Goal: Task Accomplishment & Management: Manage account settings

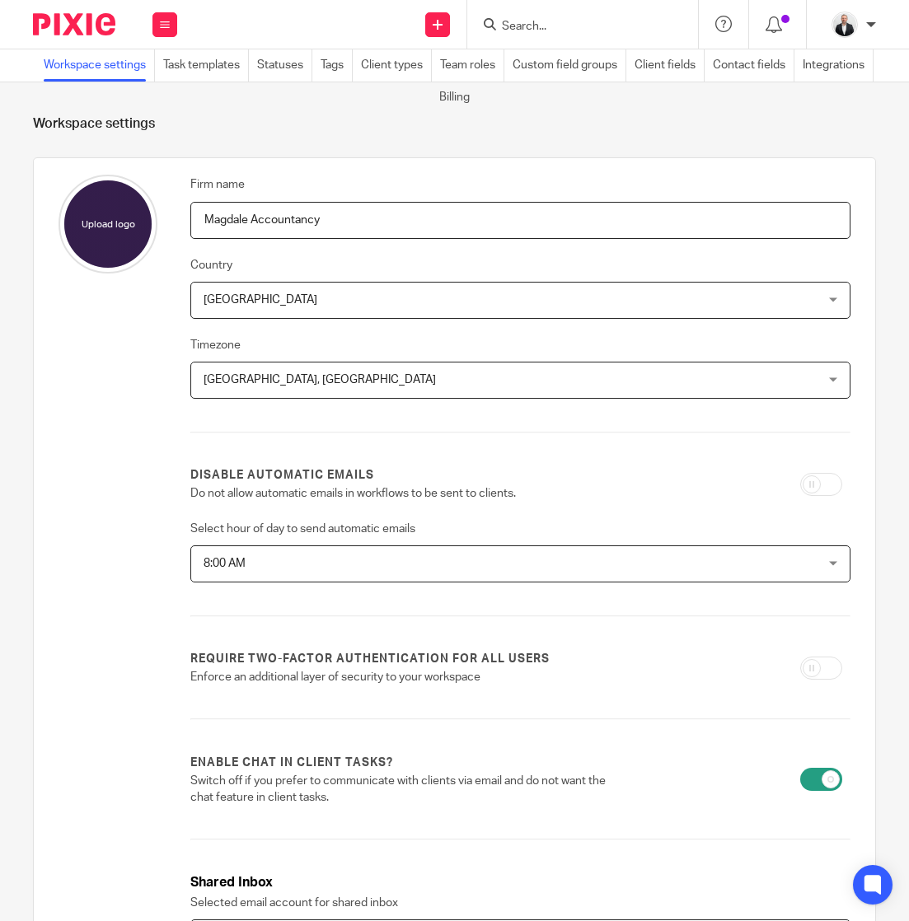
click at [601, 37] on div at bounding box center [582, 24] width 231 height 49
click at [608, 22] on input "Search" at bounding box center [574, 27] width 148 height 15
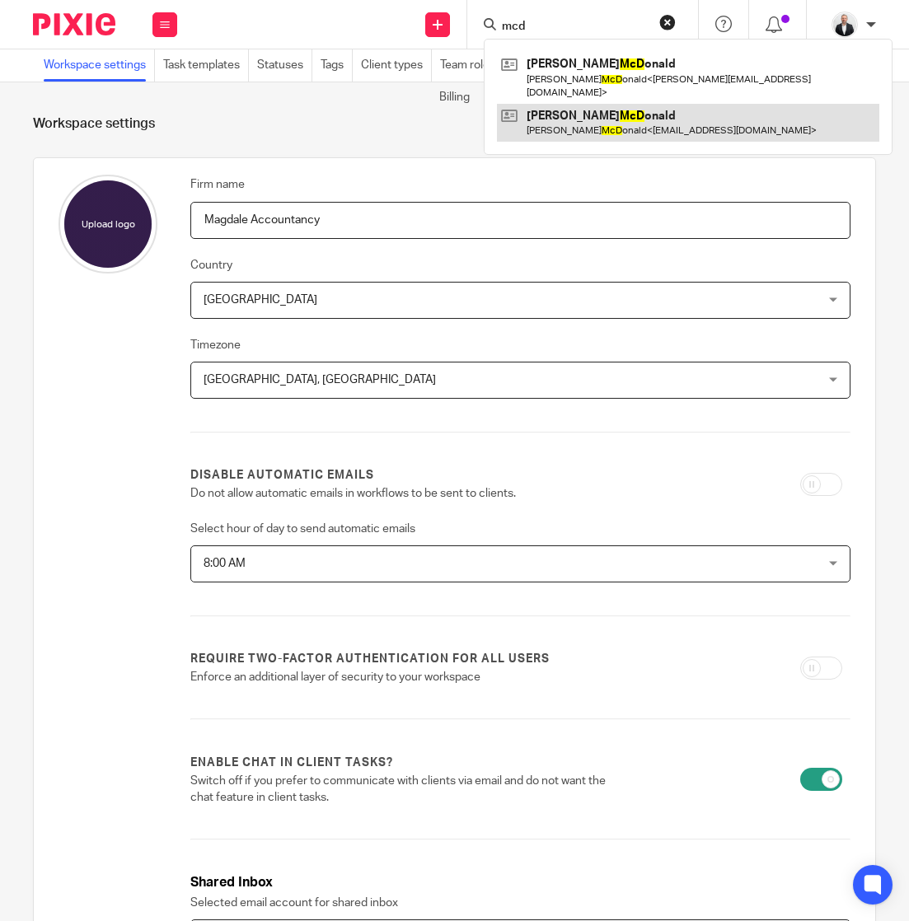
type input "mcd"
click at [583, 104] on link at bounding box center [688, 123] width 382 height 38
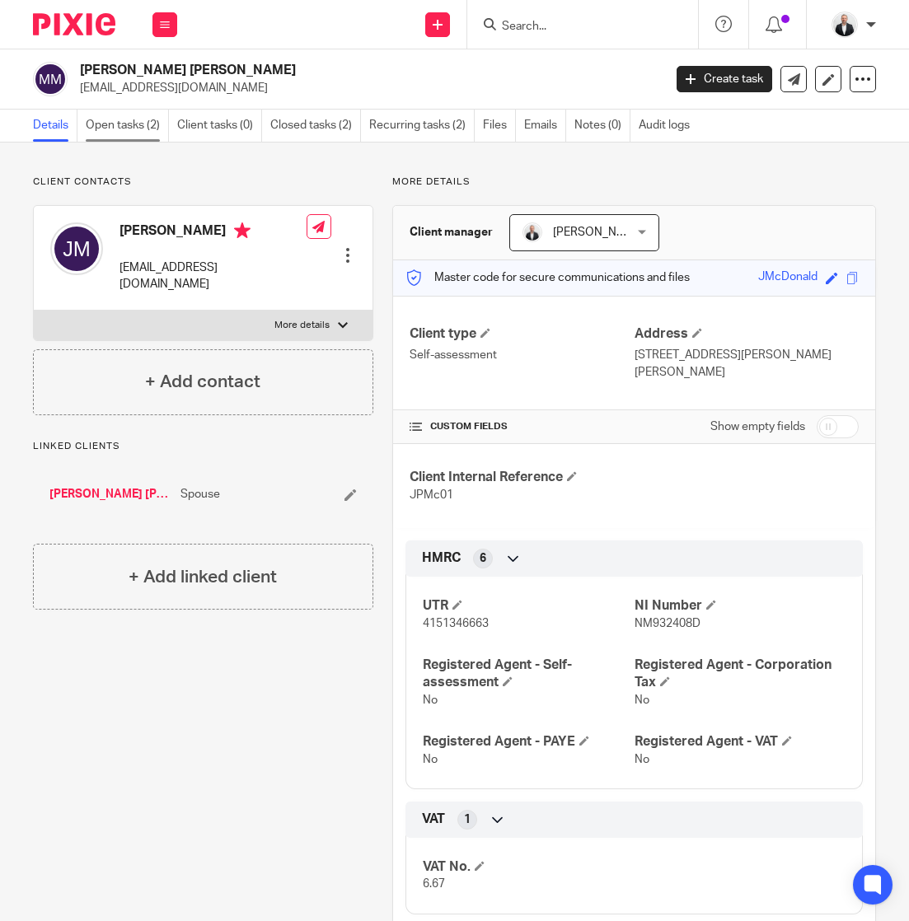
click at [119, 119] on link "Open tasks (2)" at bounding box center [127, 126] width 83 height 32
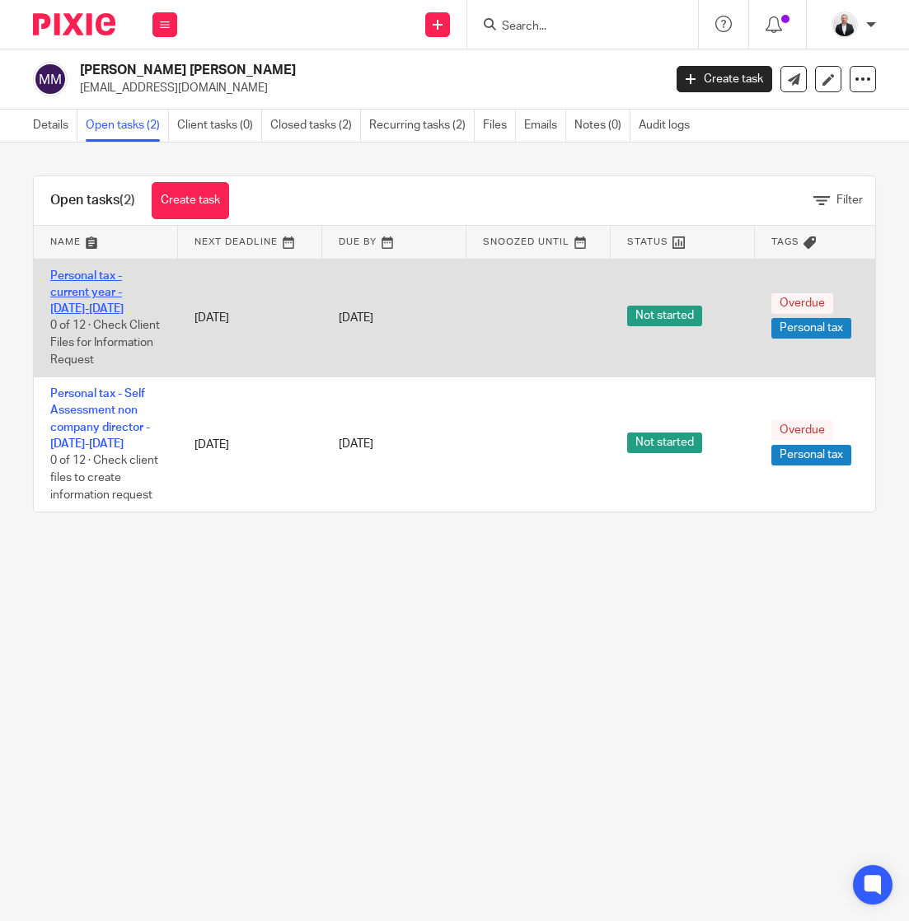
click at [96, 274] on link "Personal tax - current year - [DATE]-[DATE]" at bounding box center [86, 292] width 73 height 45
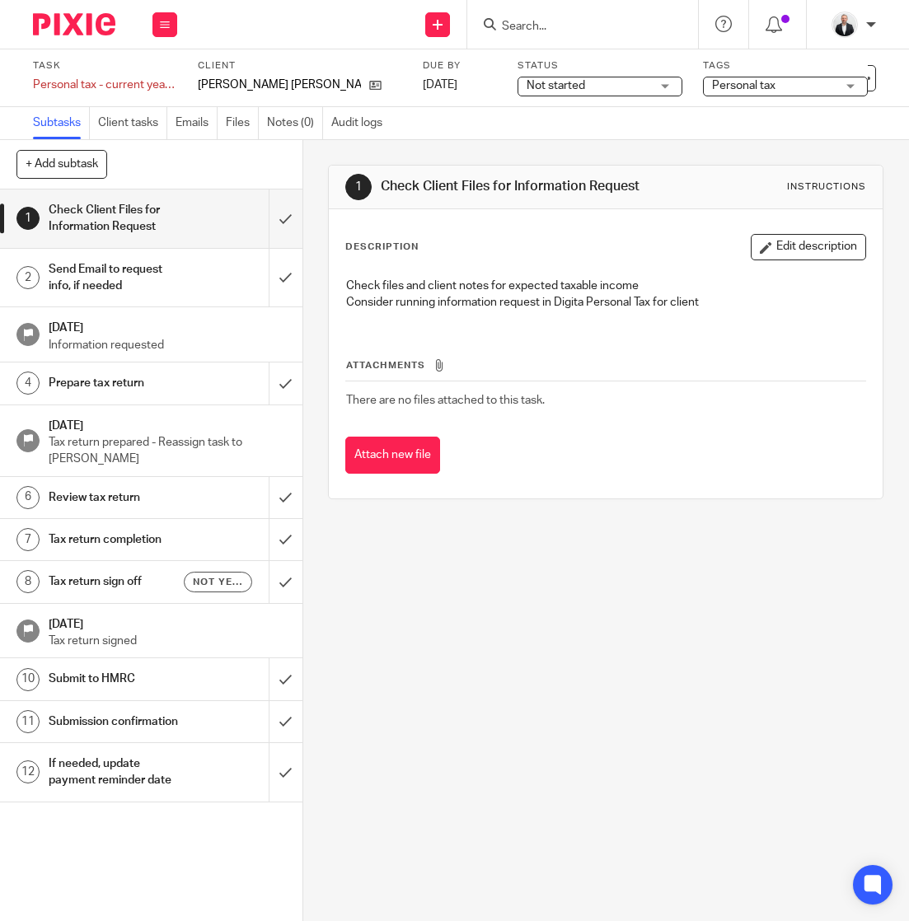
click at [576, 20] on input "Search" at bounding box center [574, 27] width 148 height 15
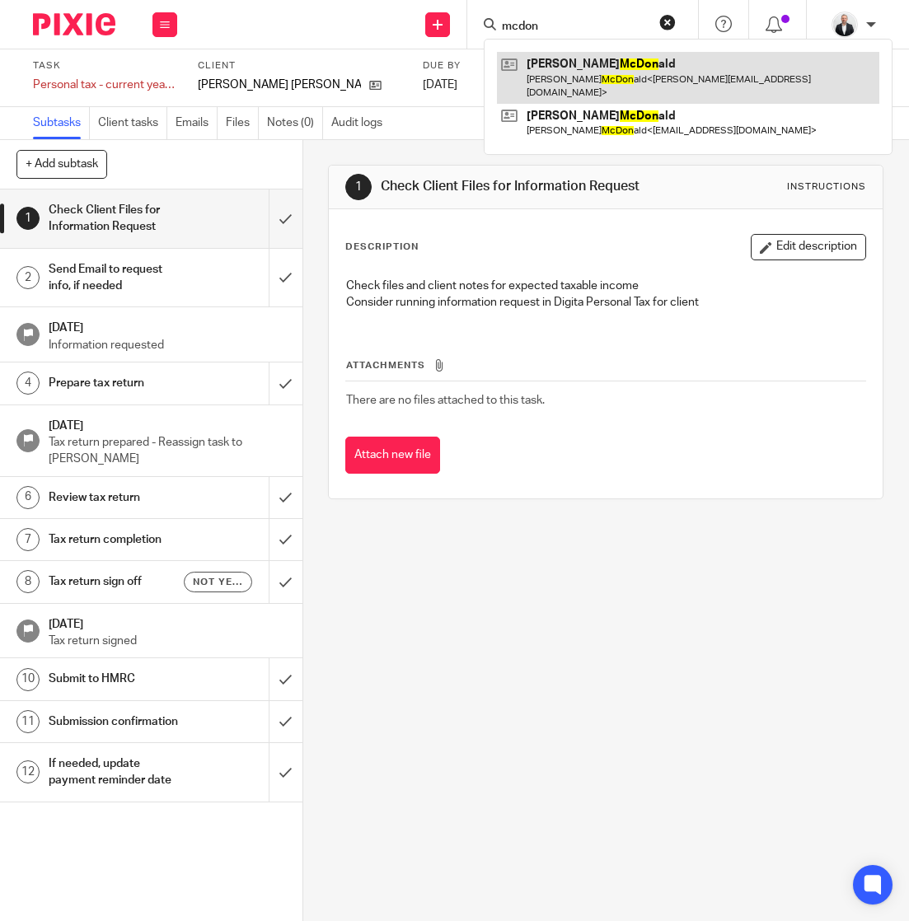
type input "mcdon"
click at [581, 74] on link at bounding box center [688, 77] width 382 height 51
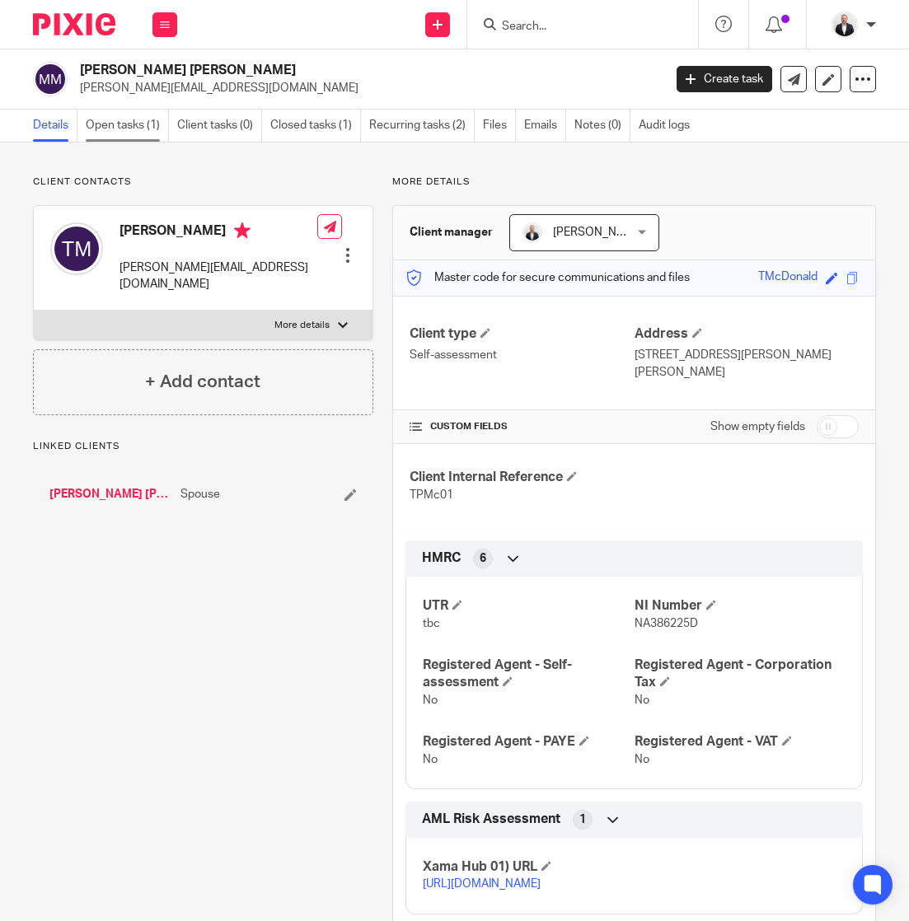
click at [151, 126] on link "Open tasks (1)" at bounding box center [127, 126] width 83 height 32
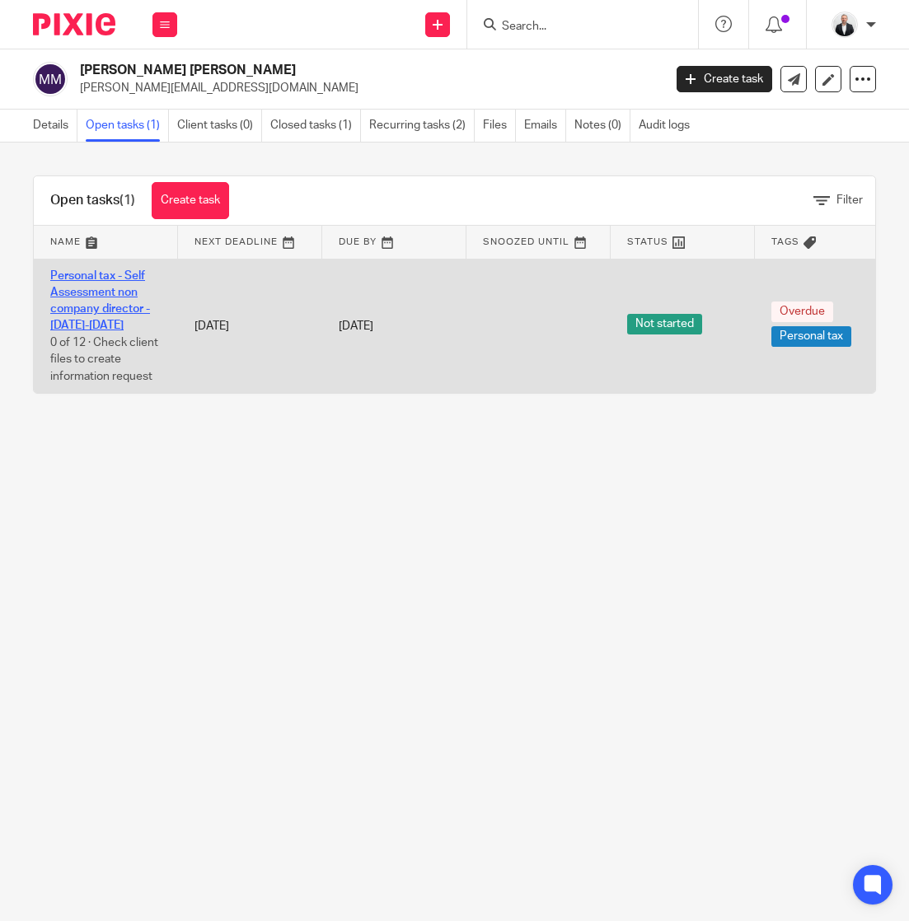
click at [84, 274] on link "Personal tax - Self Assessment non company director - 2025-2026" at bounding box center [100, 301] width 100 height 62
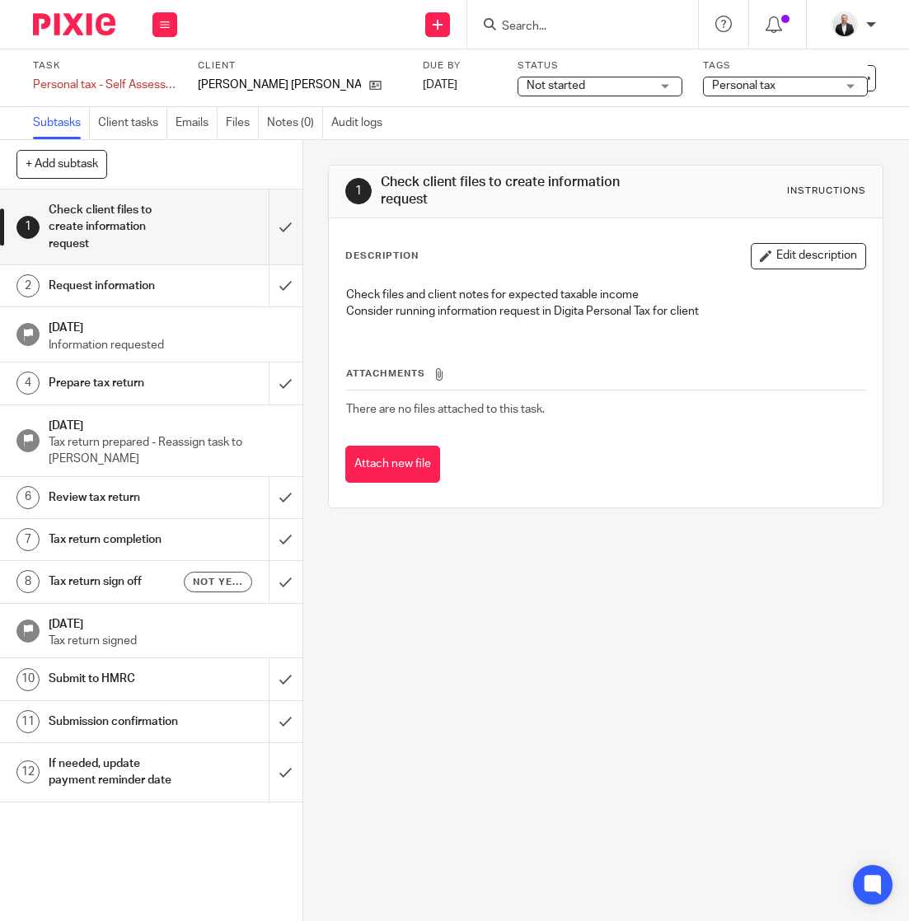
click at [606, 25] on input "Search" at bounding box center [574, 27] width 148 height 15
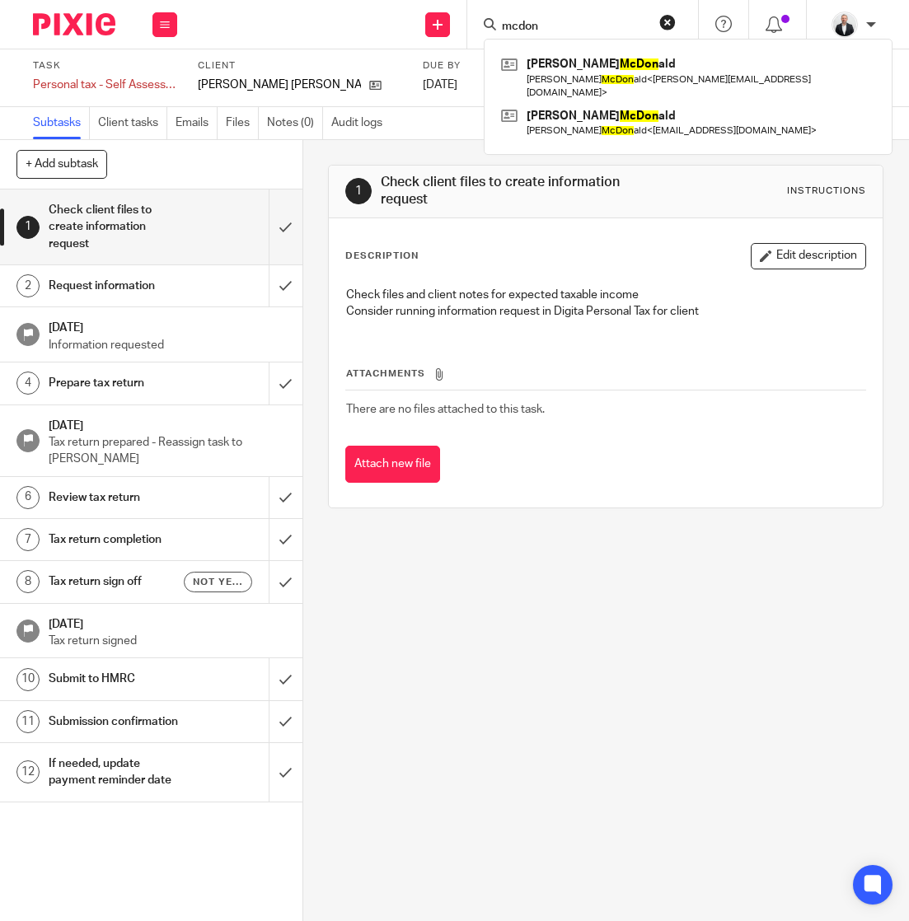
type input "mcdon"
click at [69, 573] on h1 "Tax return sign off" at bounding box center [117, 581] width 136 height 25
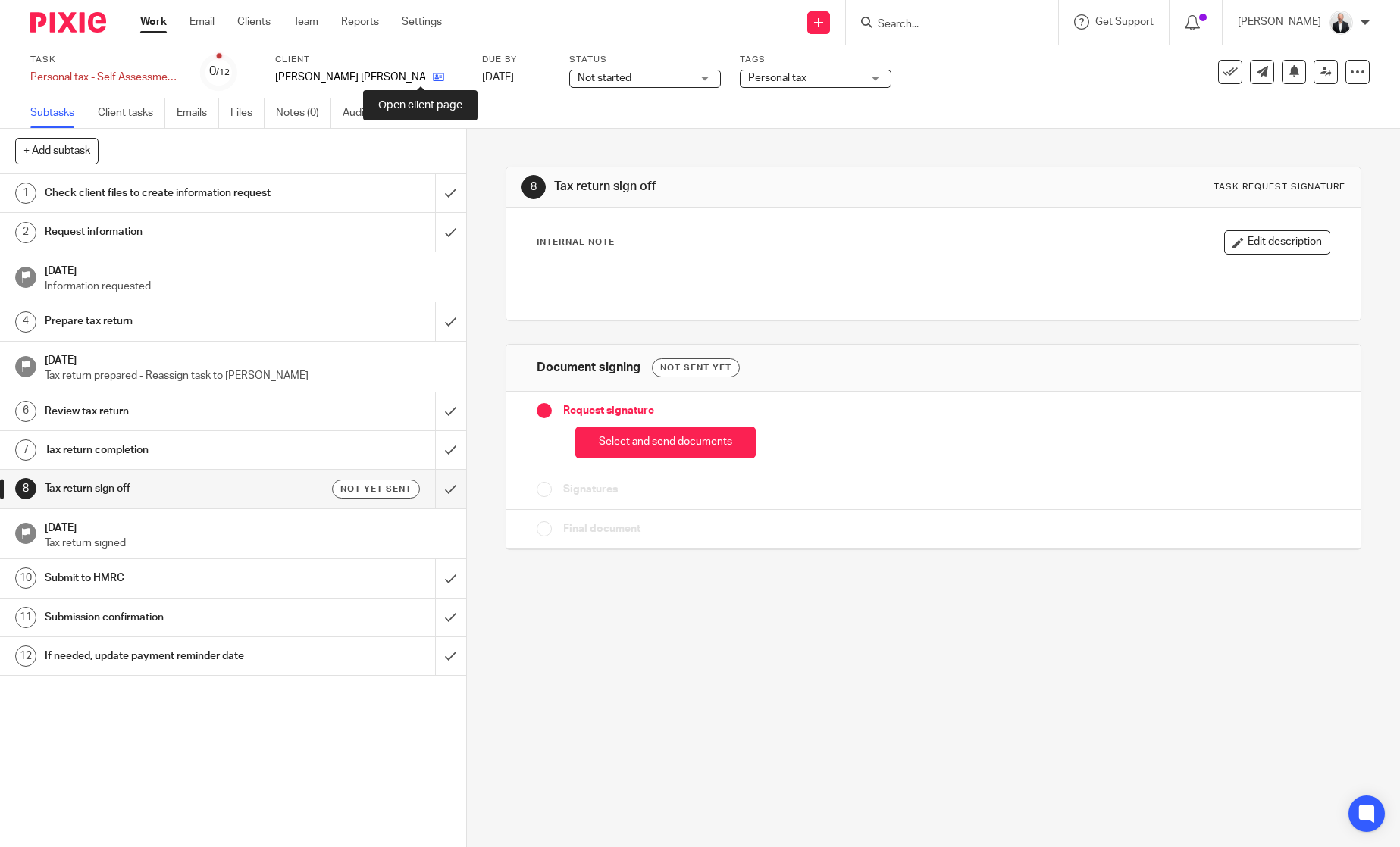
click at [432, 77] on icon at bounding box center [438, 76] width 11 height 11
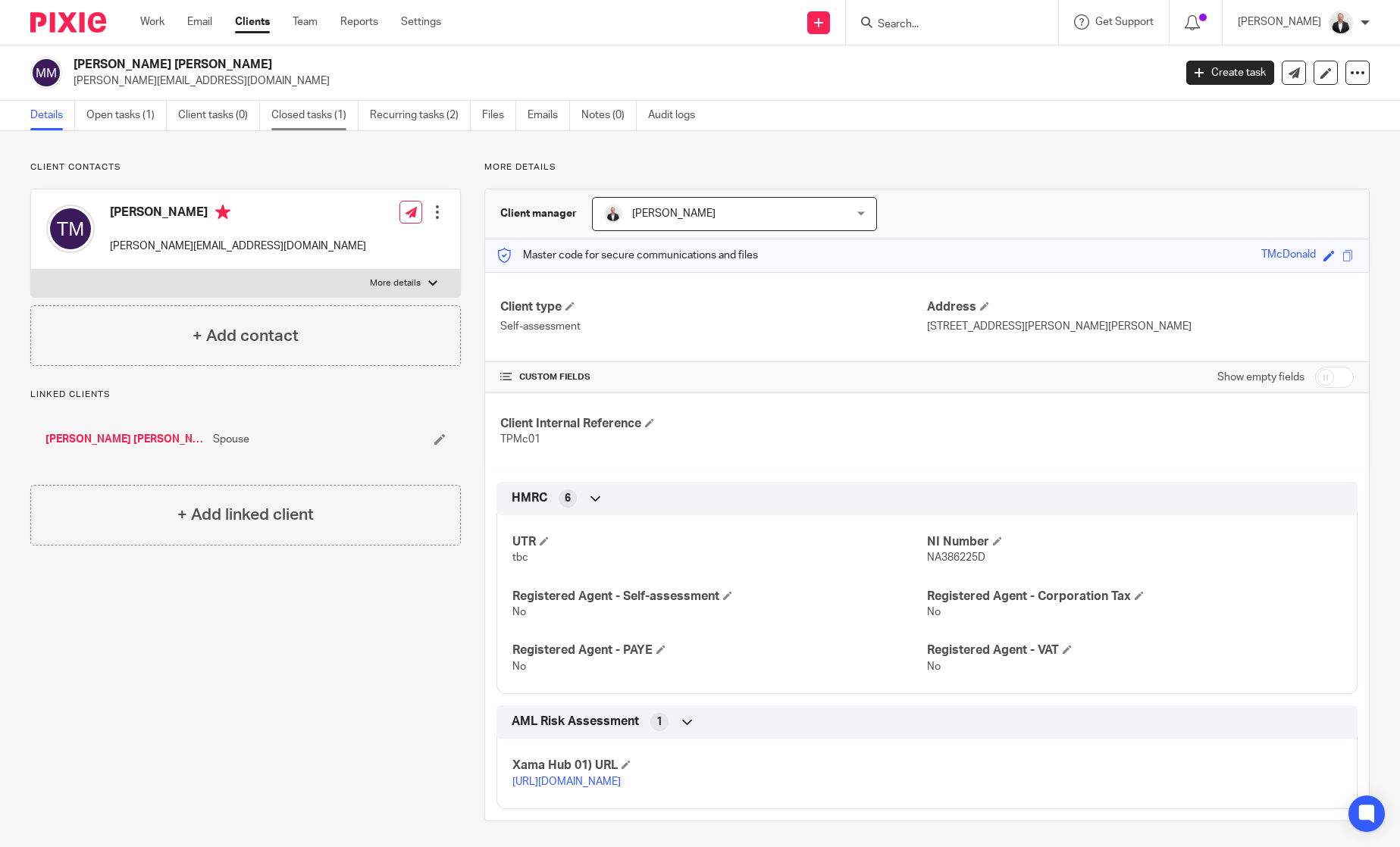
click at [337, 111] on link "Closed tasks (1)" at bounding box center [315, 116] width 87 height 29
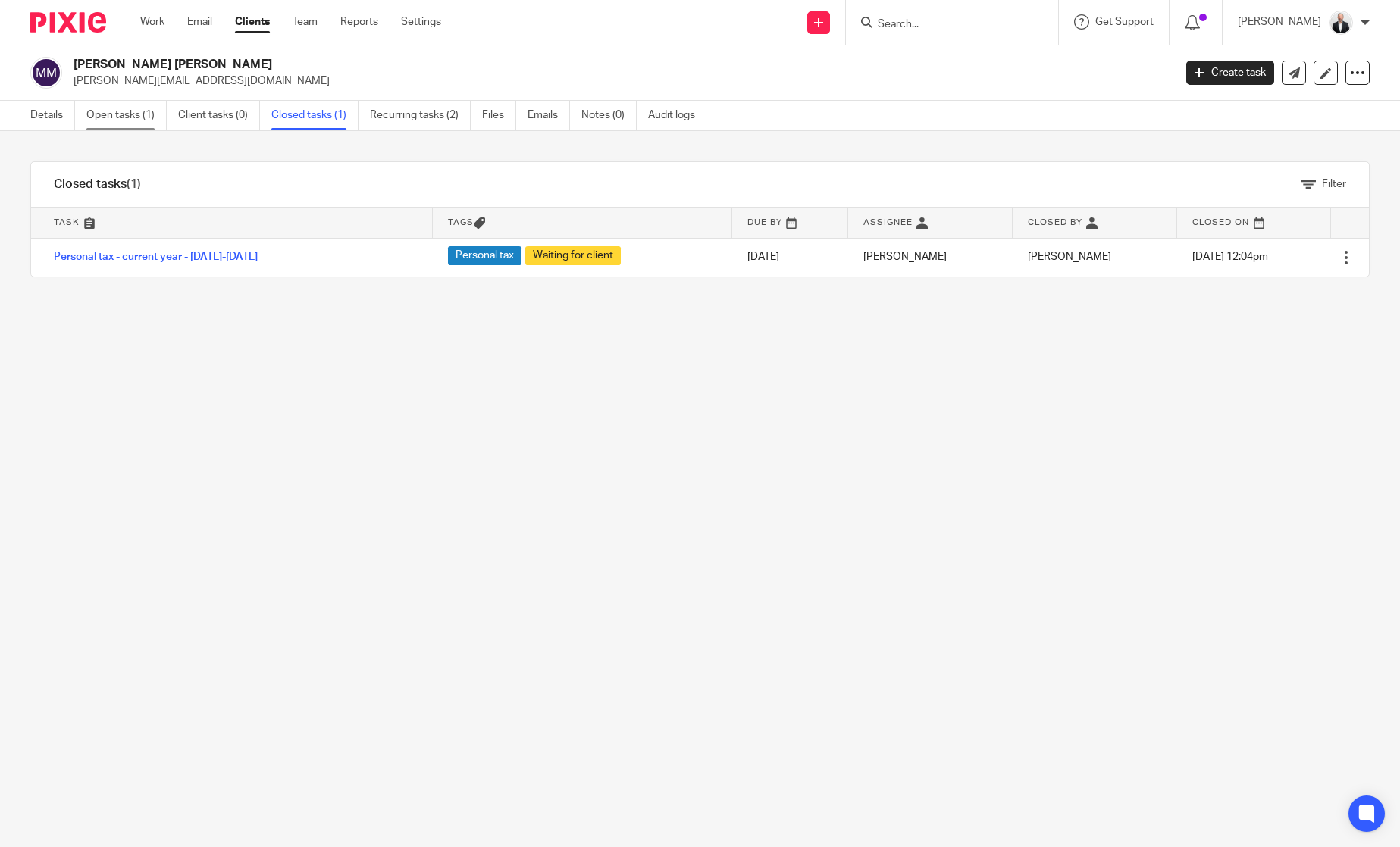
click at [122, 111] on link "Open tasks (1)" at bounding box center [126, 116] width 80 height 29
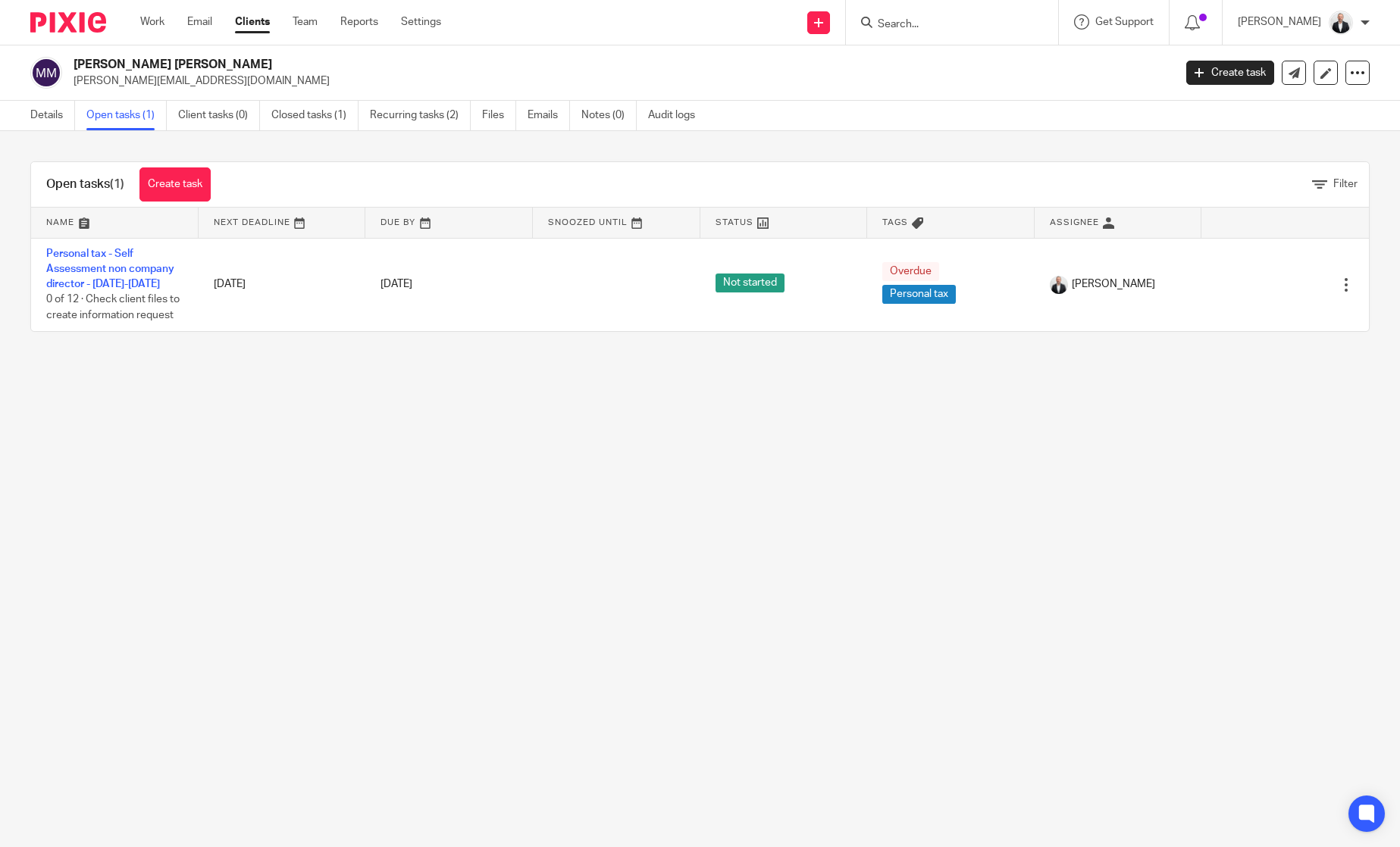
click at [1013, 18] on input "Search" at bounding box center [944, 25] width 136 height 14
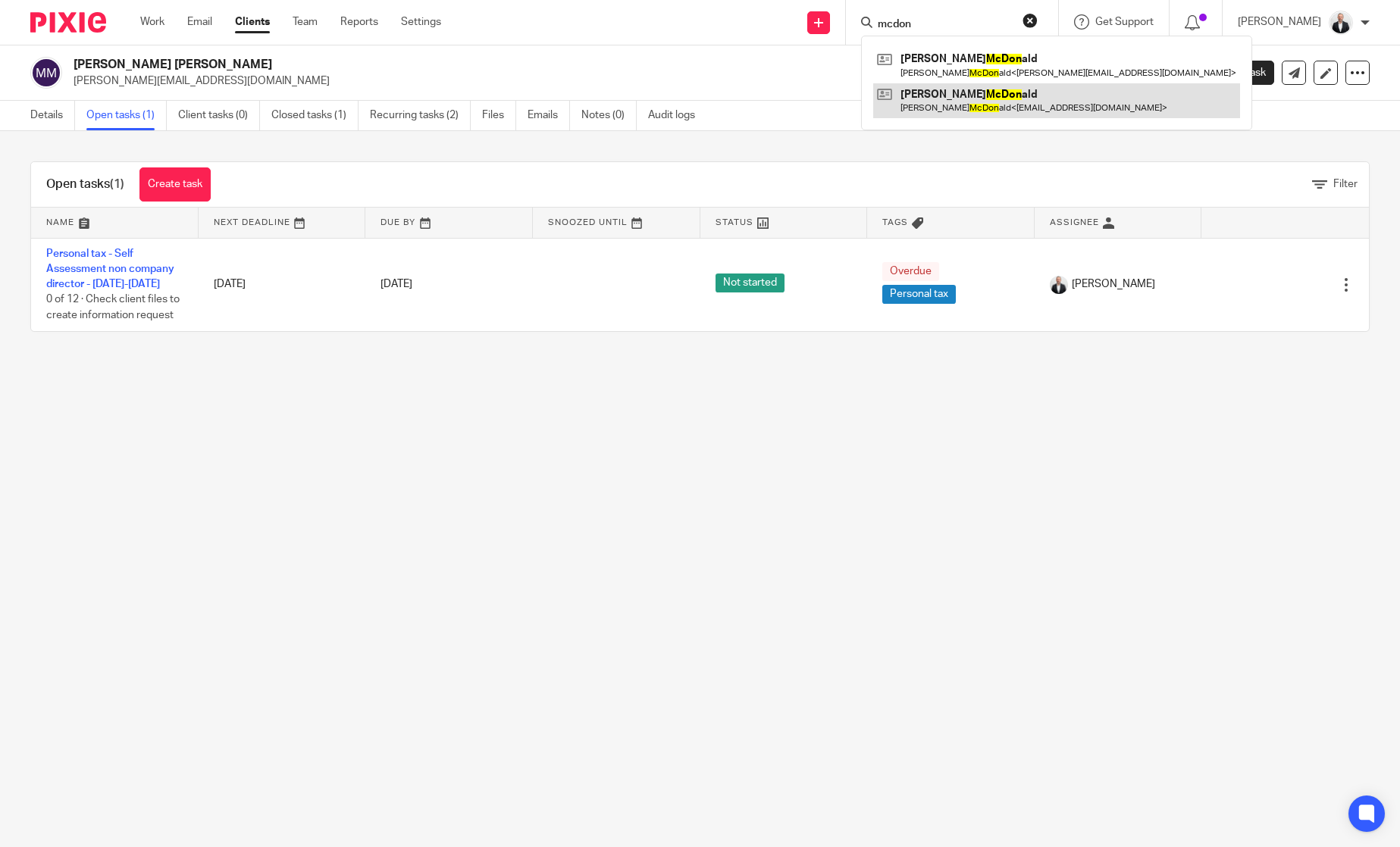
type input "mcdon"
click at [1018, 91] on link at bounding box center [1056, 101] width 367 height 35
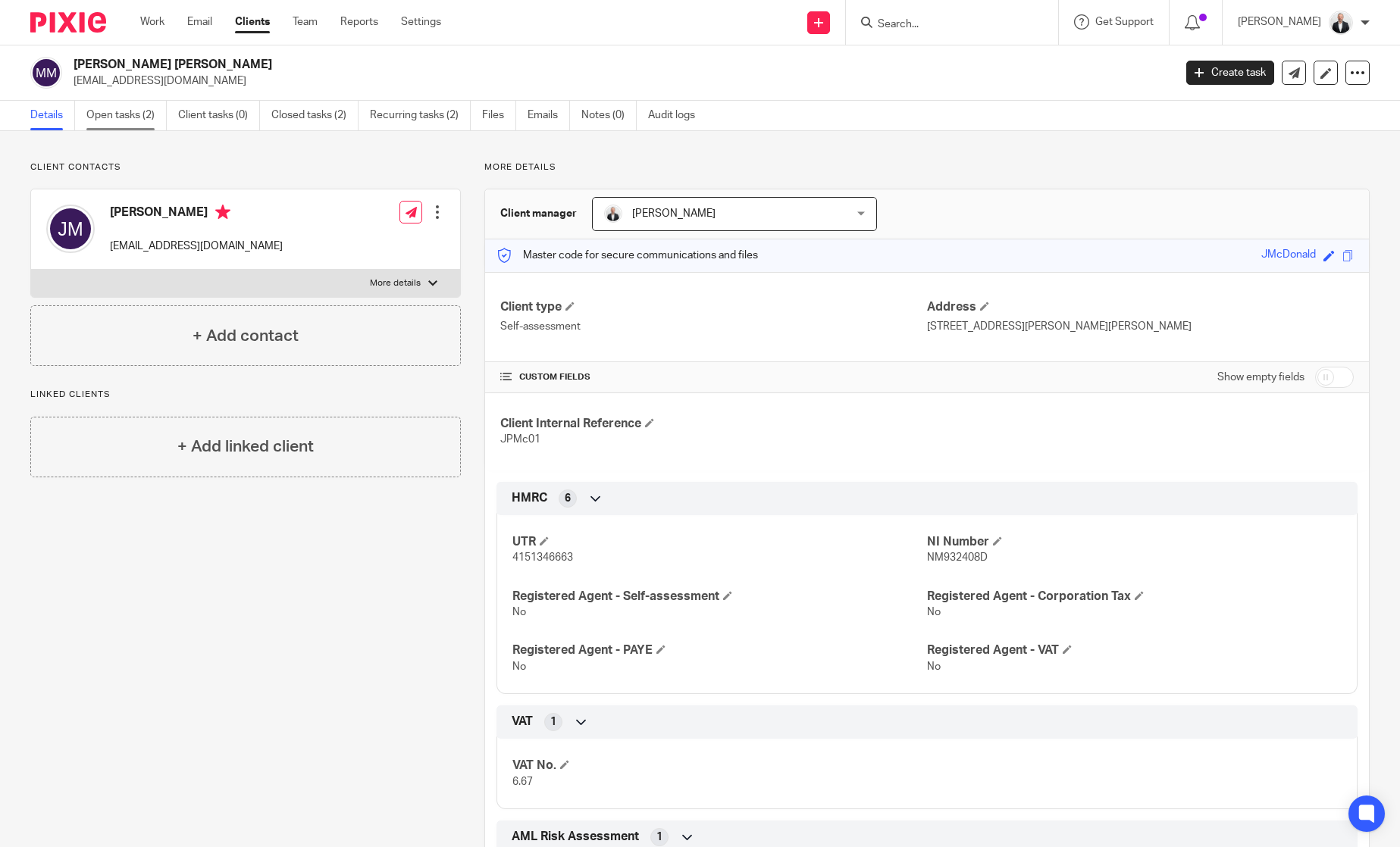
click at [136, 114] on link "Open tasks (2)" at bounding box center [126, 116] width 80 height 29
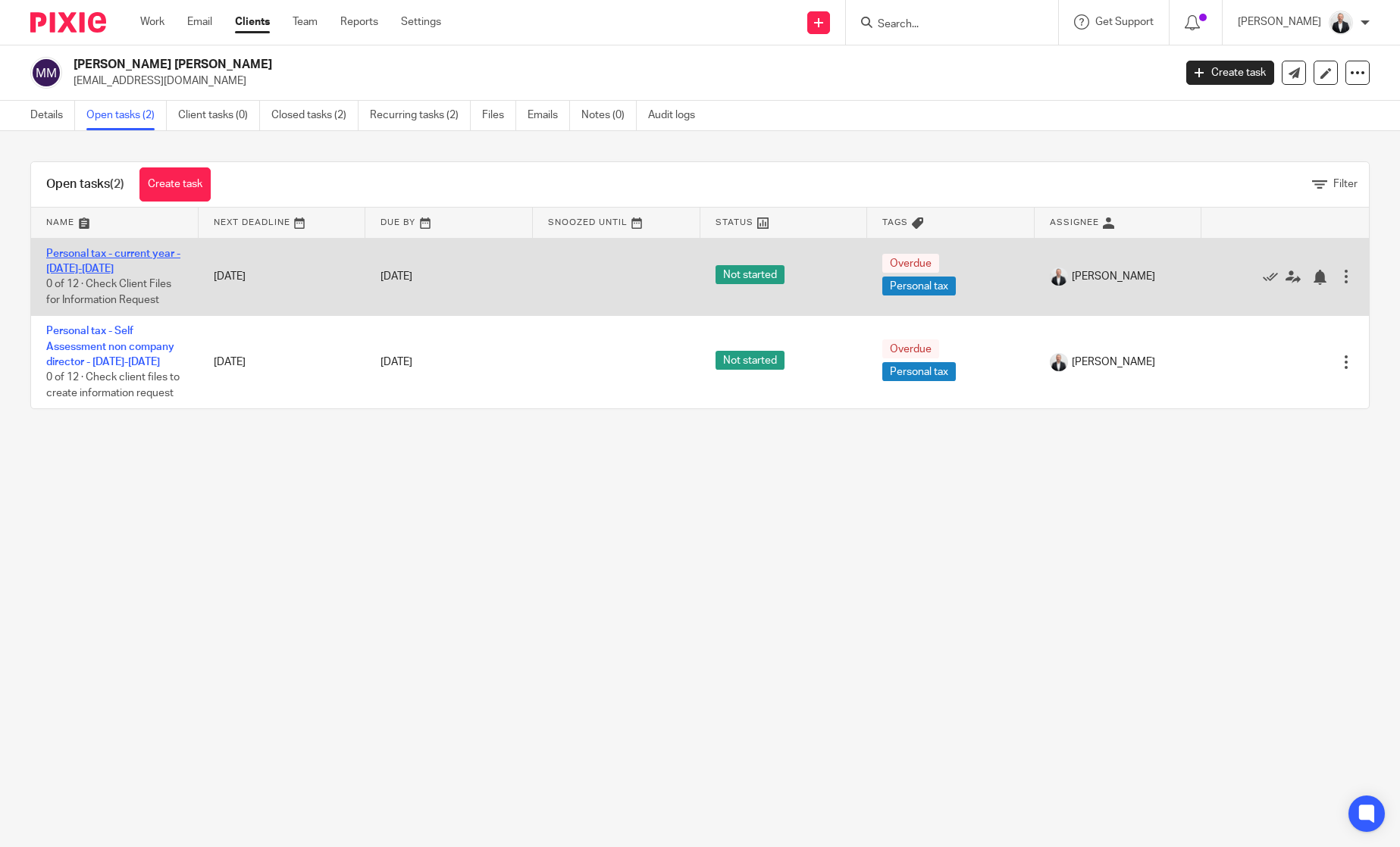
click at [122, 252] on link "Personal tax - current year - 2025-2026" at bounding box center [113, 261] width 134 height 26
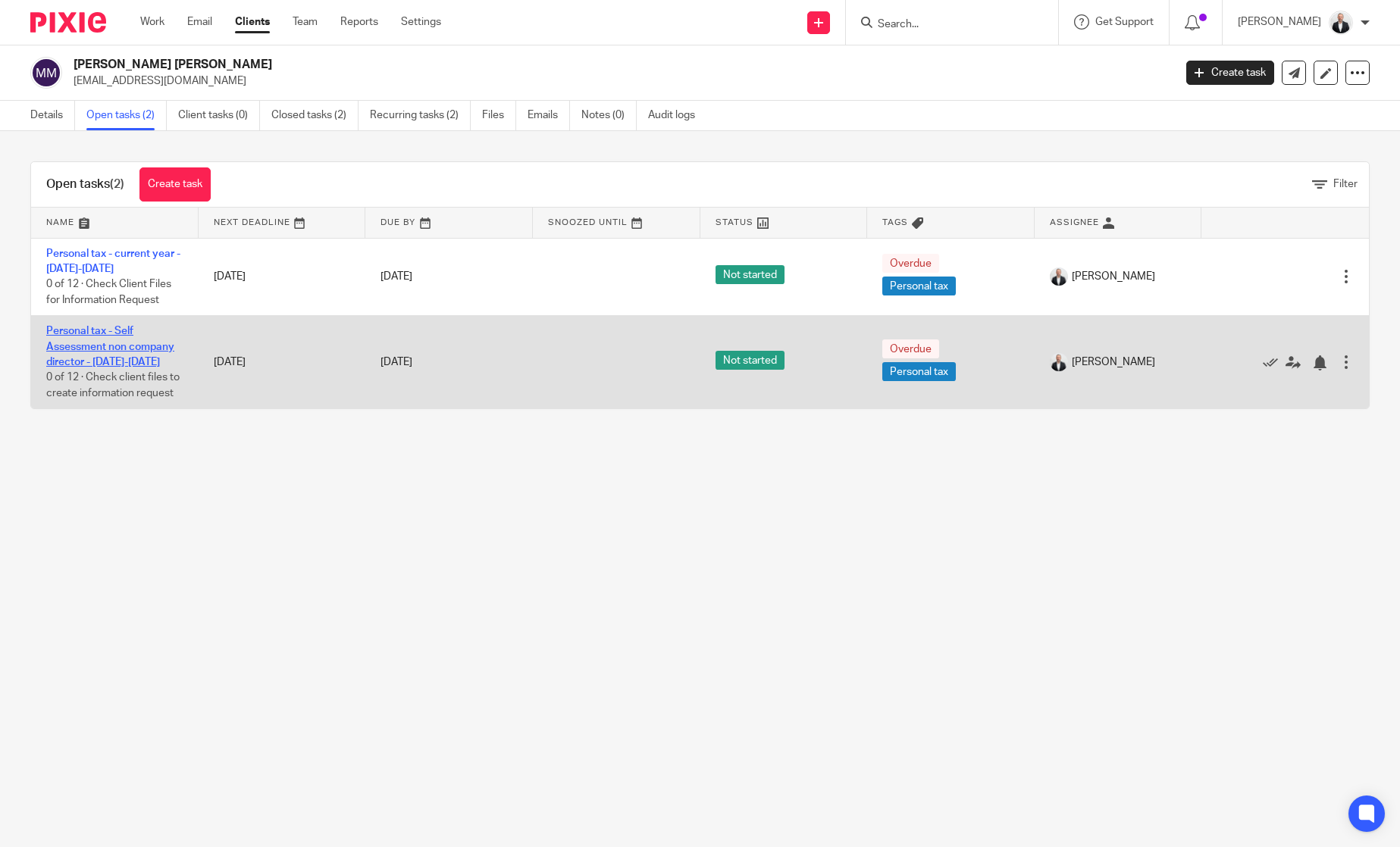
click at [143, 350] on link "Personal tax - Self Assessment non company director - [DATE]-[DATE]" at bounding box center [109, 346] width 128 height 41
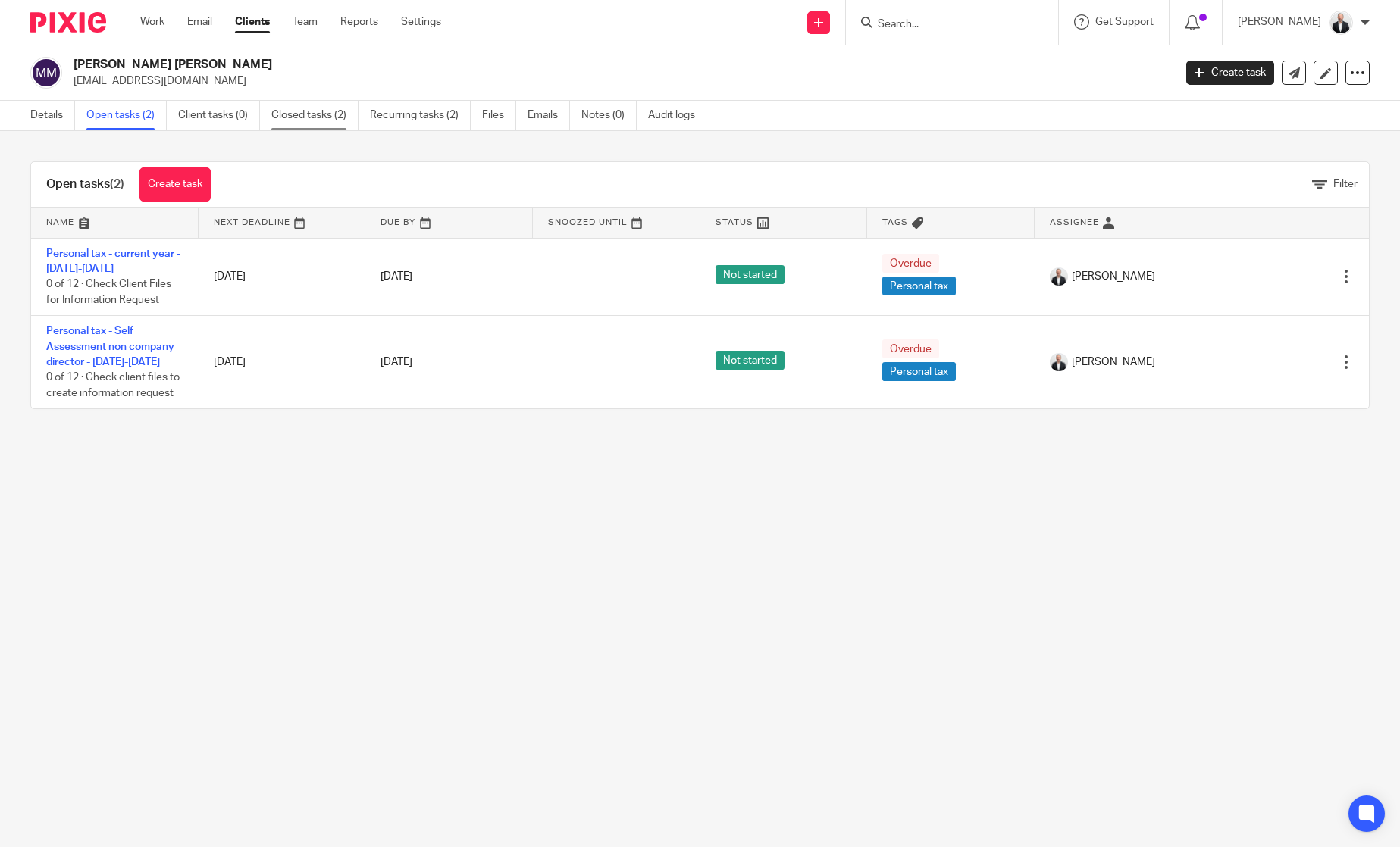
click at [303, 119] on link "Closed tasks (2)" at bounding box center [315, 116] width 87 height 29
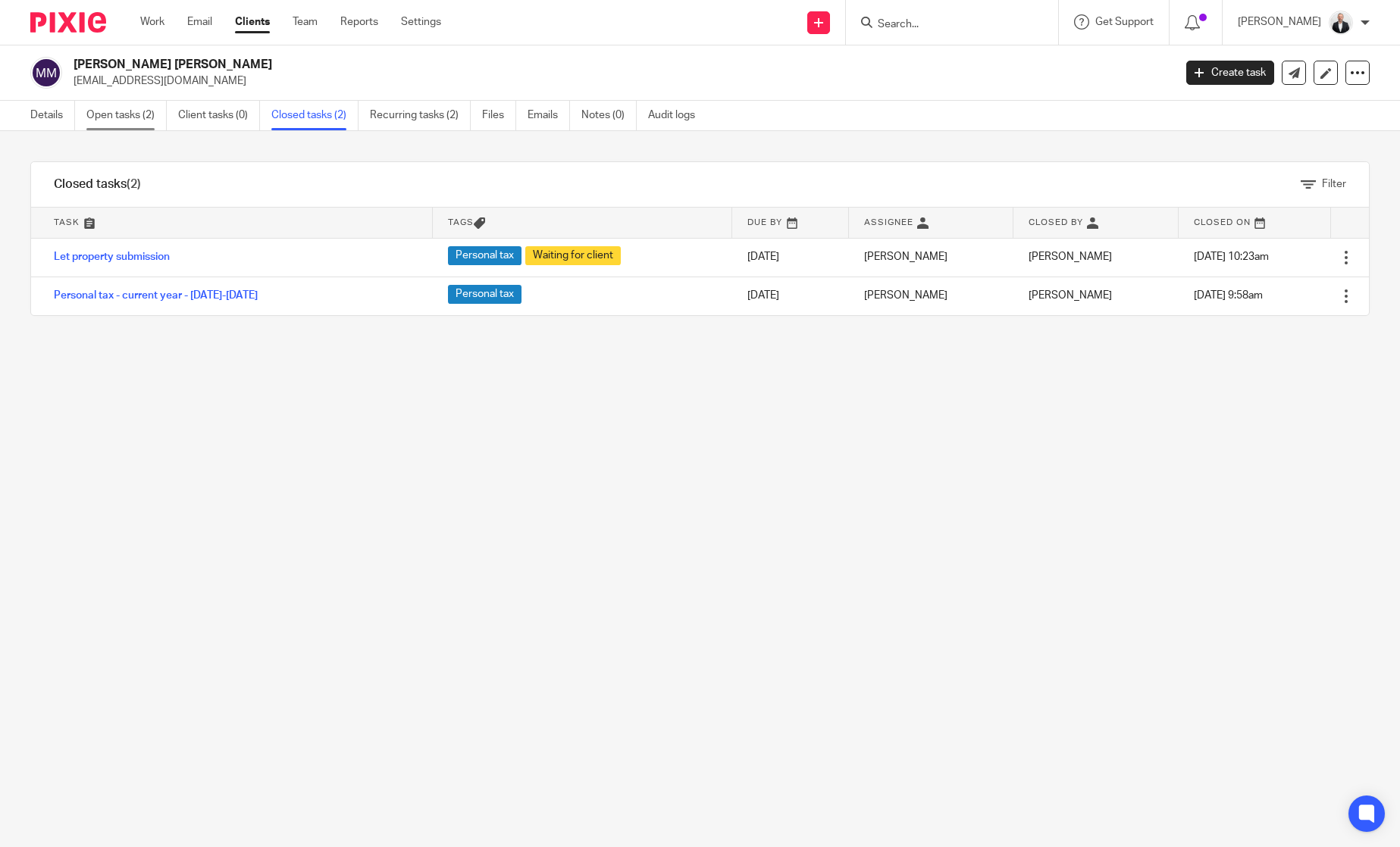
click at [153, 116] on link "Open tasks (2)" at bounding box center [126, 116] width 80 height 29
